Goal: Use online tool/utility: Utilize a website feature to perform a specific function

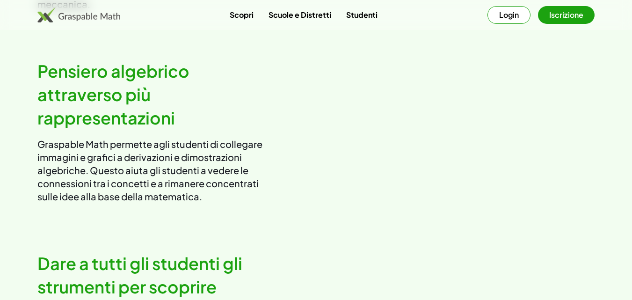
scroll to position [1264, 0]
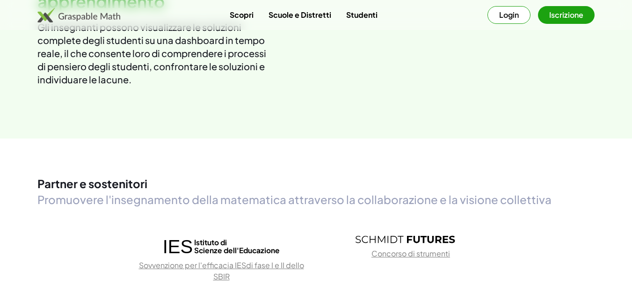
click at [610, 22] on div "Scopri Scuole e Distretti Studenti Login Iscrizione" at bounding box center [316, 15] width 632 height 18
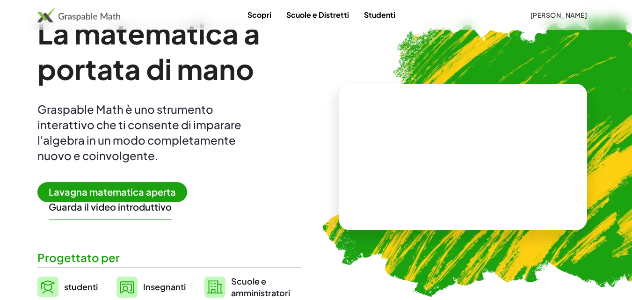
scroll to position [94, 0]
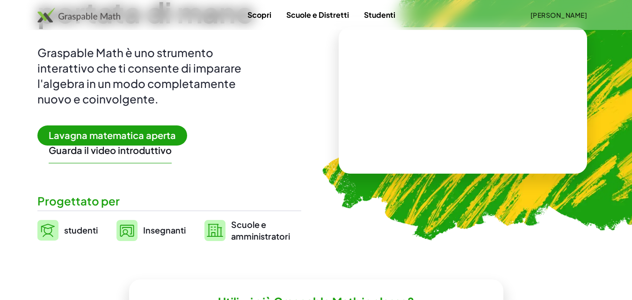
click at [104, 132] on font "Lavagna matematica aperta" at bounding box center [112, 135] width 127 height 12
click at [107, 136] on font "Lavagna matematica aperta" at bounding box center [112, 135] width 127 height 12
click at [113, 132] on font "Lavagna matematica aperta" at bounding box center [112, 135] width 127 height 12
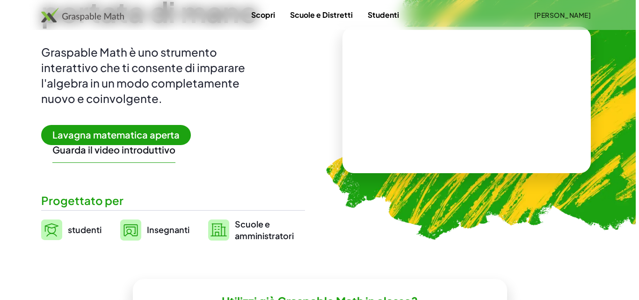
scroll to position [0, 0]
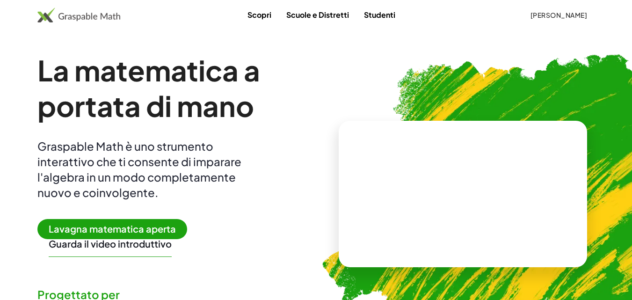
click at [101, 222] on span "Lavagna matematica aperta" at bounding box center [112, 229] width 150 height 20
click at [101, 223] on span "Lavagna matematica aperta" at bounding box center [112, 229] width 150 height 20
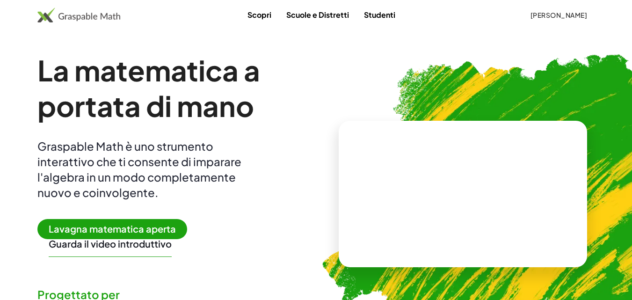
click at [103, 224] on font "Lavagna matematica aperta" at bounding box center [112, 229] width 127 height 12
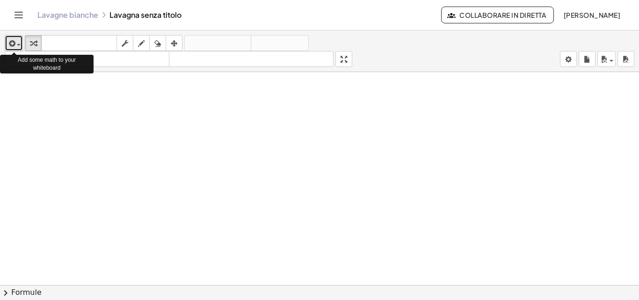
click at [15, 39] on icon "button" at bounding box center [11, 43] width 8 height 11
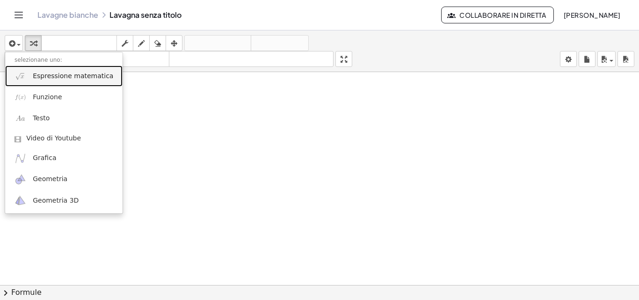
click at [57, 78] on font "Espressione matematica" at bounding box center [73, 75] width 81 height 7
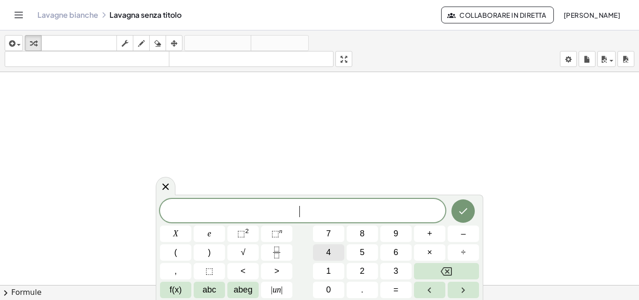
click at [319, 251] on button "4" at bounding box center [328, 252] width 31 height 16
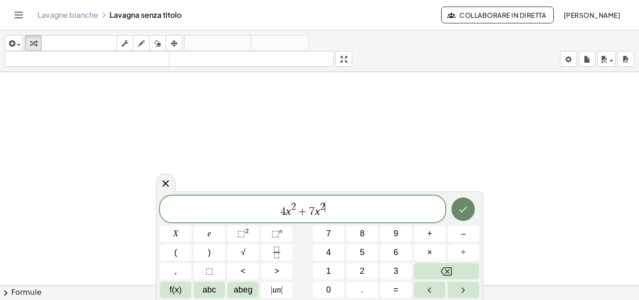
click at [458, 207] on button "Fatto" at bounding box center [463, 209] width 23 height 23
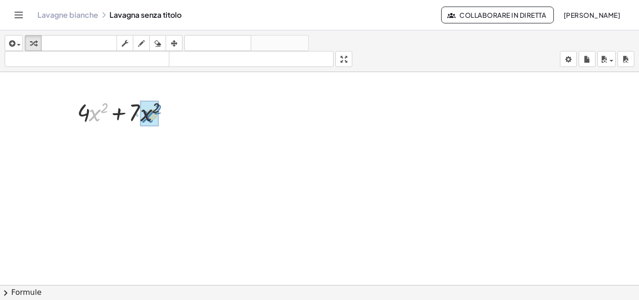
drag, startPoint x: 91, startPoint y: 113, endPoint x: 144, endPoint y: 115, distance: 53.4
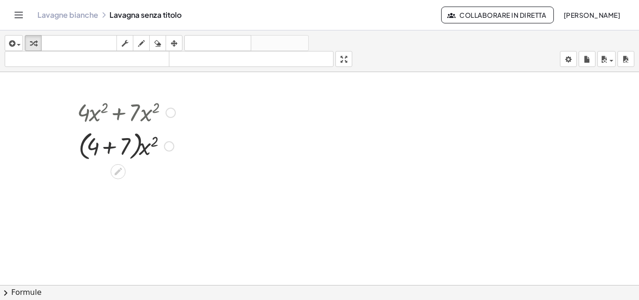
click at [111, 143] on div at bounding box center [127, 146] width 108 height 36
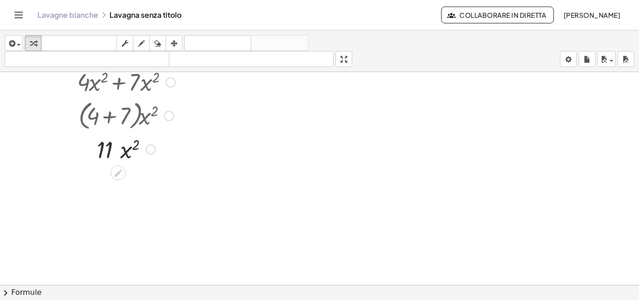
scroll to position [47, 0]
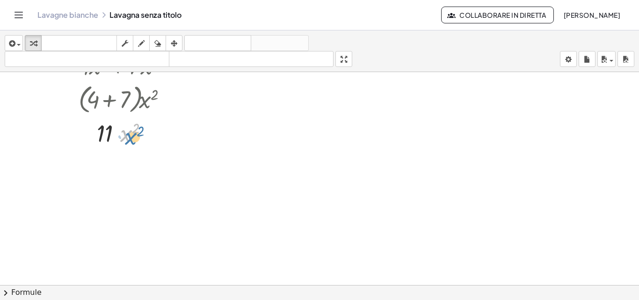
drag, startPoint x: 126, startPoint y: 136, endPoint x: 131, endPoint y: 139, distance: 5.9
click at [131, 139] on div at bounding box center [127, 133] width 108 height 32
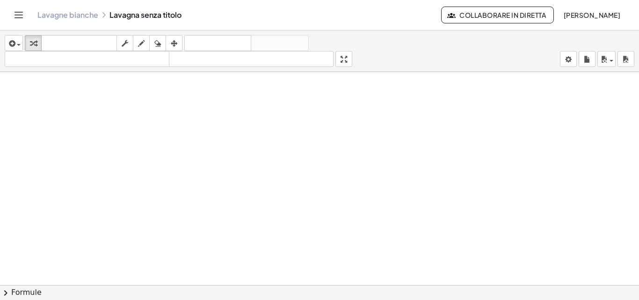
scroll to position [166, 0]
click at [17, 47] on span "button" at bounding box center [16, 44] width 2 height 7
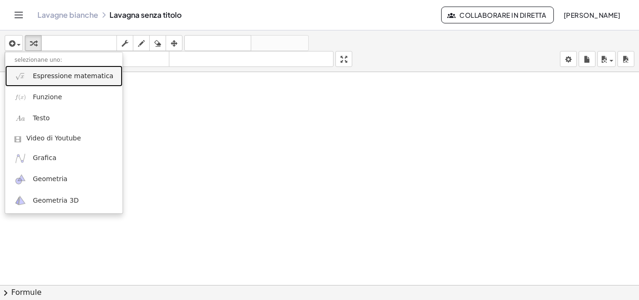
click at [35, 71] on link "Espressione matematica" at bounding box center [63, 76] width 117 height 21
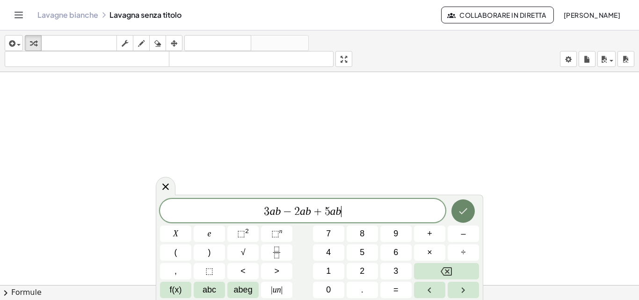
click at [461, 208] on icon "Fatto" at bounding box center [463, 211] width 11 height 11
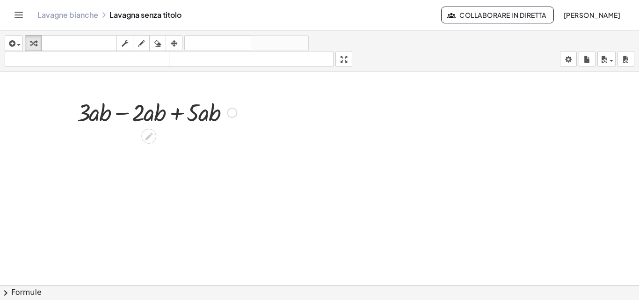
click at [88, 113] on div at bounding box center [157, 112] width 169 height 32
drag, startPoint x: 91, startPoint y: 117, endPoint x: 249, endPoint y: 114, distance: 158.2
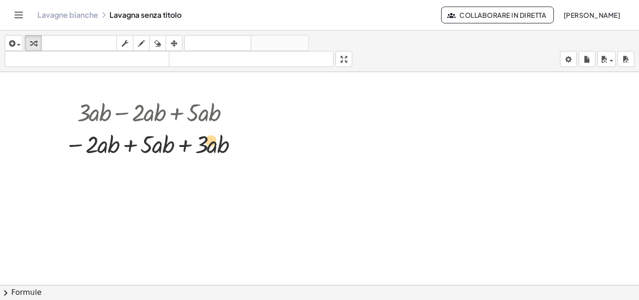
click at [212, 143] on div at bounding box center [153, 144] width 186 height 32
drag, startPoint x: 219, startPoint y: 144, endPoint x: 167, endPoint y: 151, distance: 53.0
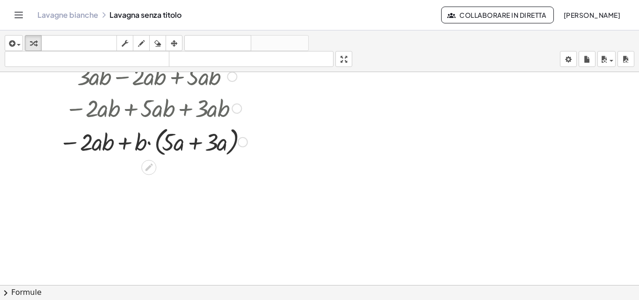
scroll to position [213, 0]
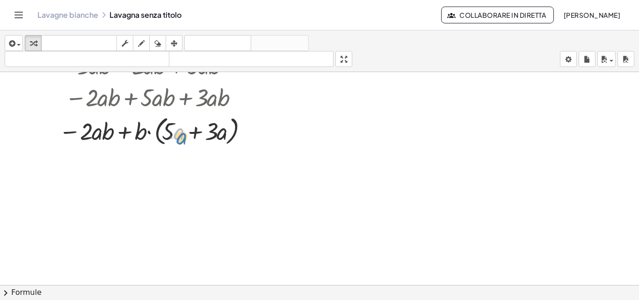
drag, startPoint x: 179, startPoint y: 134, endPoint x: 182, endPoint y: 139, distance: 5.5
click at [182, 139] on div at bounding box center [153, 131] width 198 height 36
click at [197, 133] on div at bounding box center [153, 131] width 198 height 36
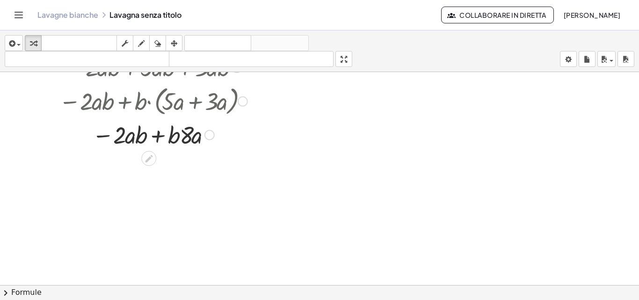
scroll to position [260, 0]
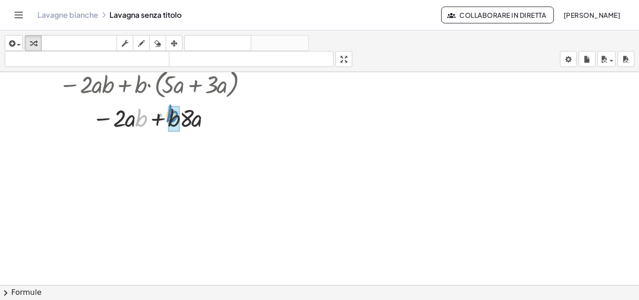
drag, startPoint x: 143, startPoint y: 119, endPoint x: 180, endPoint y: 119, distance: 37.5
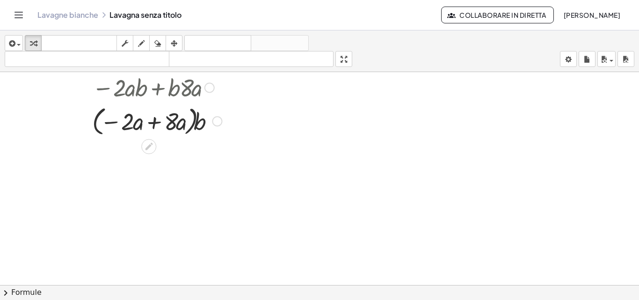
scroll to position [307, 0]
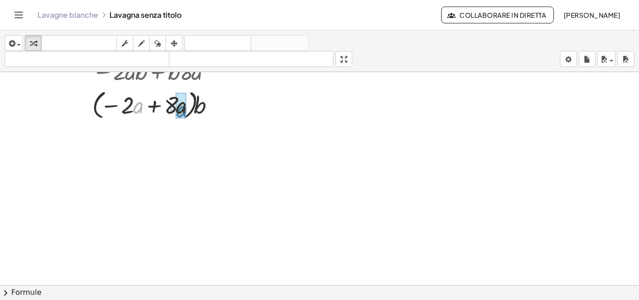
drag, startPoint x: 140, startPoint y: 108, endPoint x: 184, endPoint y: 112, distance: 43.7
click at [151, 108] on div at bounding box center [153, 104] width 198 height 34
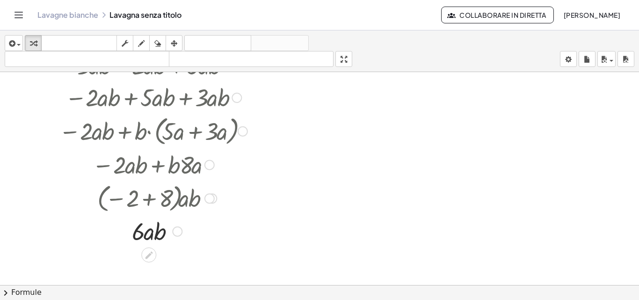
scroll to position [400, 0]
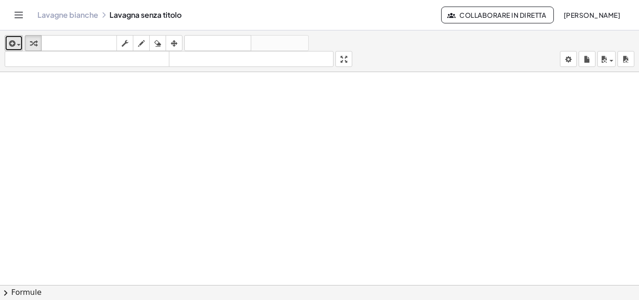
click at [9, 41] on icon "button" at bounding box center [11, 43] width 8 height 11
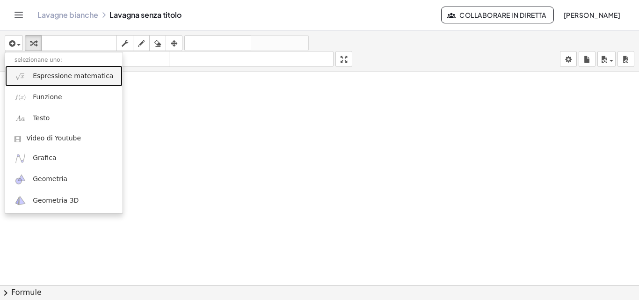
click at [44, 70] on link "Espressione matematica" at bounding box center [63, 76] width 117 height 21
